Goal: Navigation & Orientation: Find specific page/section

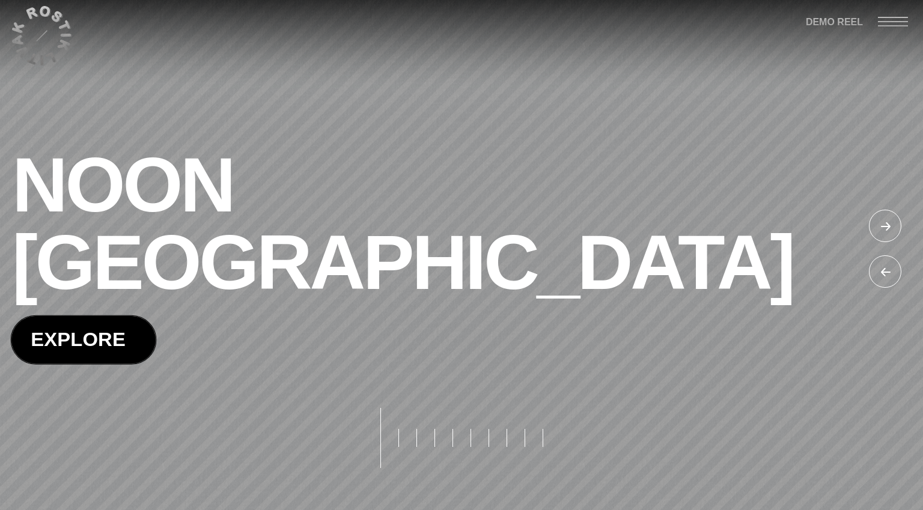
click at [117, 316] on span at bounding box center [83, 339] width 144 height 47
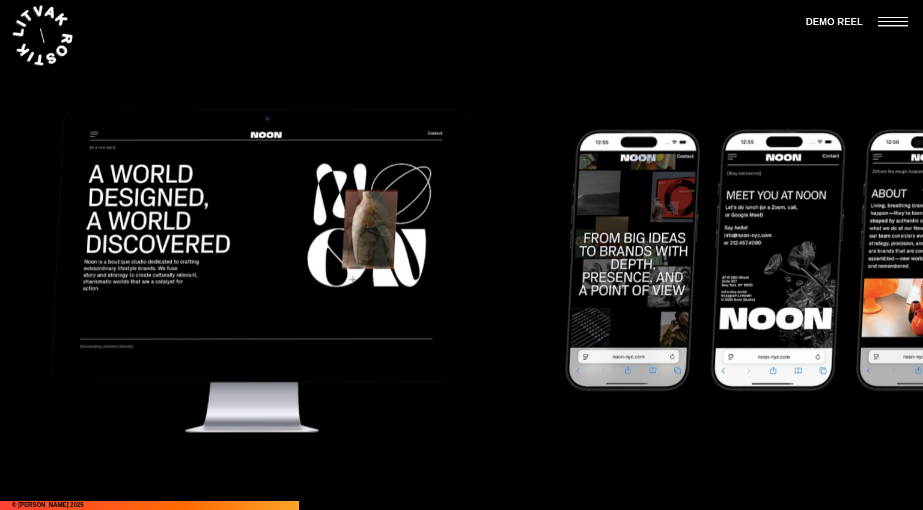
scroll to position [4310, 0]
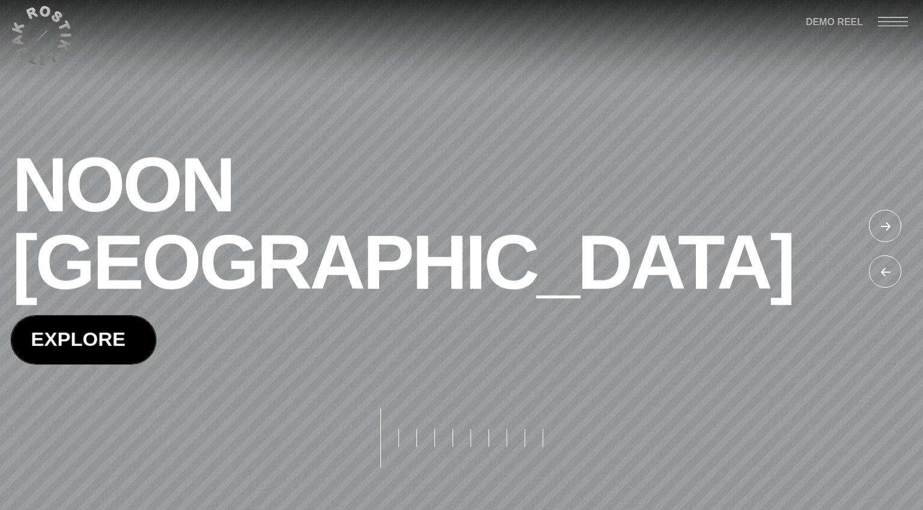
click at [102, 316] on span at bounding box center [83, 339] width 144 height 47
